Goal: Navigation & Orientation: Find specific page/section

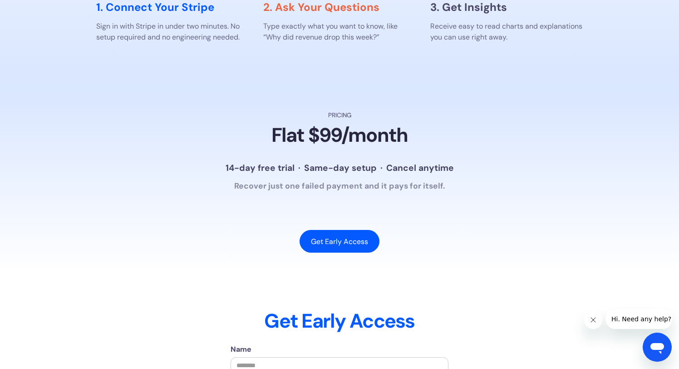
scroll to position [1985, 0]
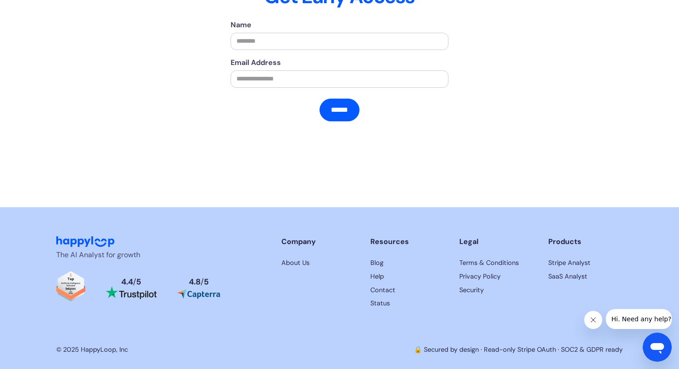
click at [563, 260] on link "Stripe Analyst" at bounding box center [586, 263] width 74 height 10
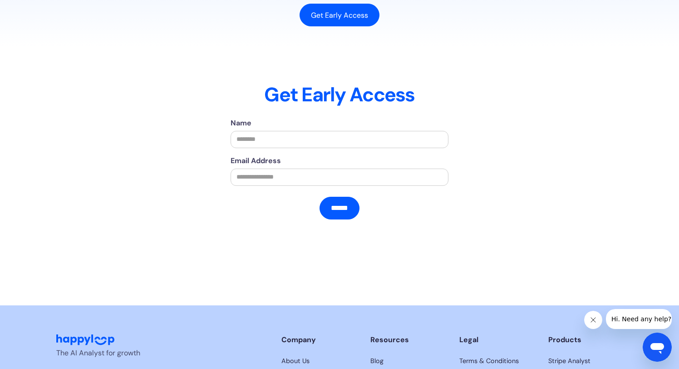
scroll to position [1985, 0]
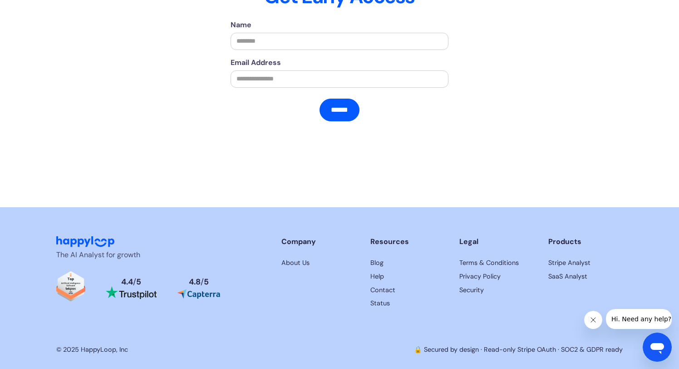
click at [570, 274] on link "SaaS Analyst" at bounding box center [586, 277] width 74 height 10
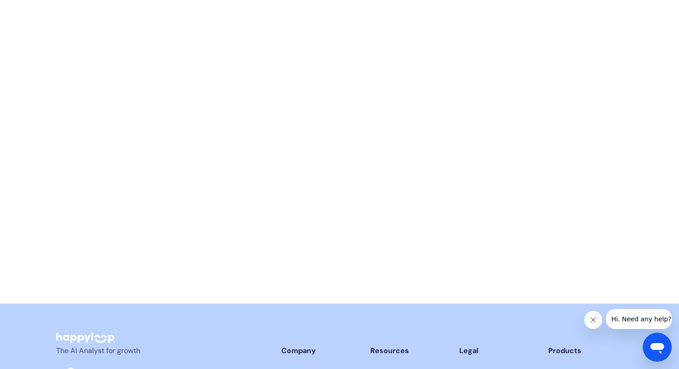
scroll to position [4497, 0]
